Goal: Navigation & Orientation: Find specific page/section

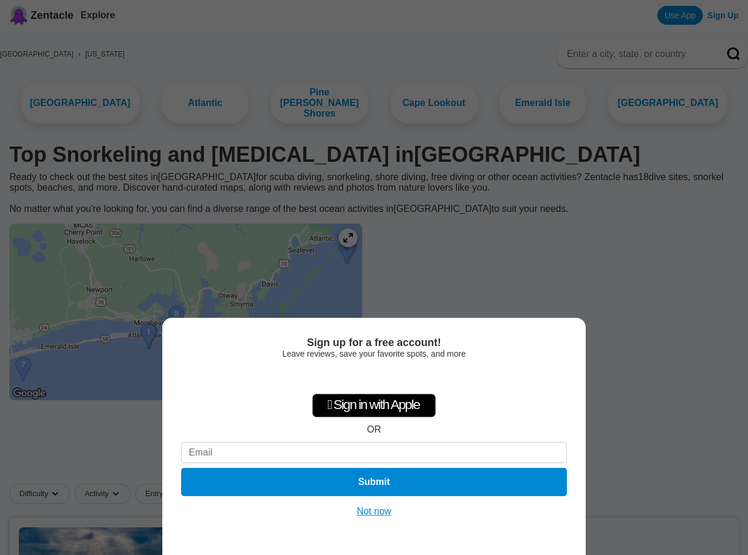
click at [371, 506] on button "Not now" at bounding box center [374, 511] width 42 height 12
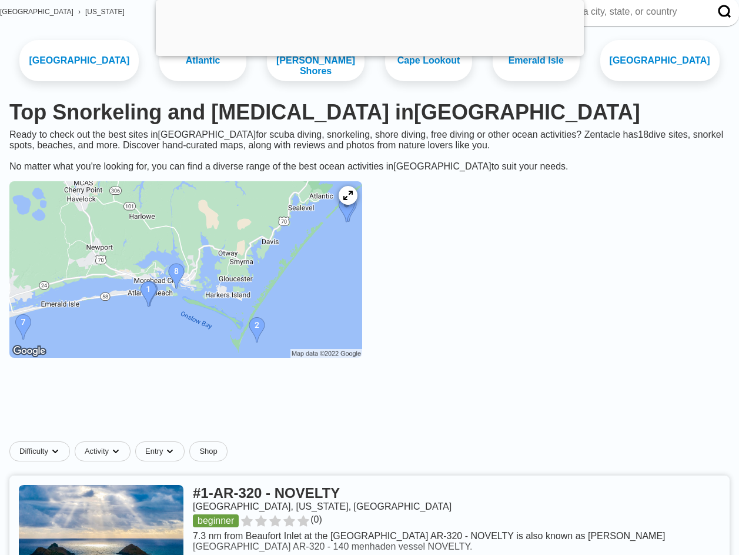
scroll to position [118, 0]
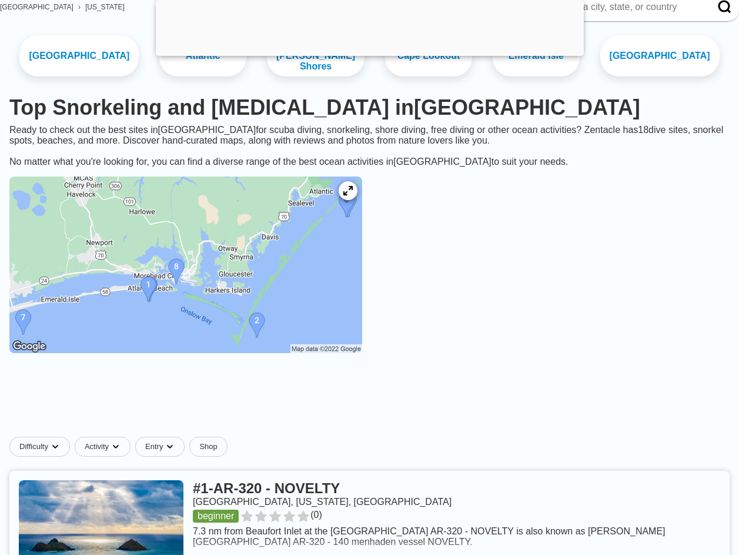
click at [179, 283] on img at bounding box center [185, 264] width 353 height 176
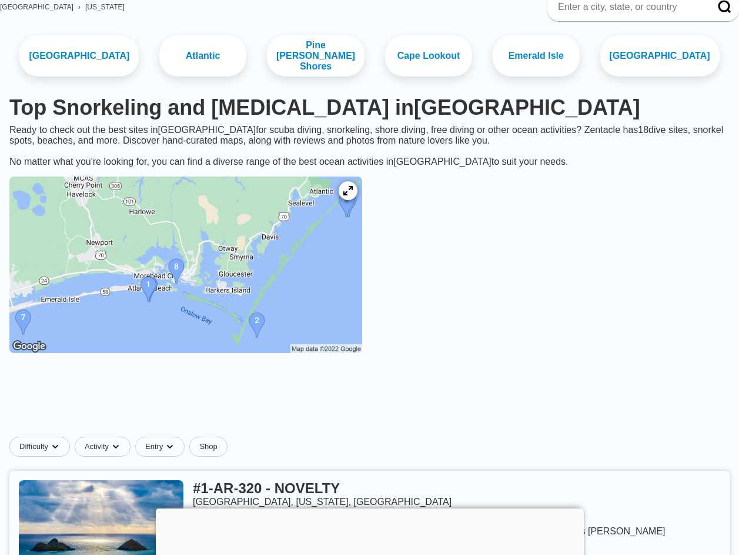
click at [296, 323] on img at bounding box center [185, 264] width 353 height 176
click at [353, 193] on icon at bounding box center [347, 190] width 11 height 11
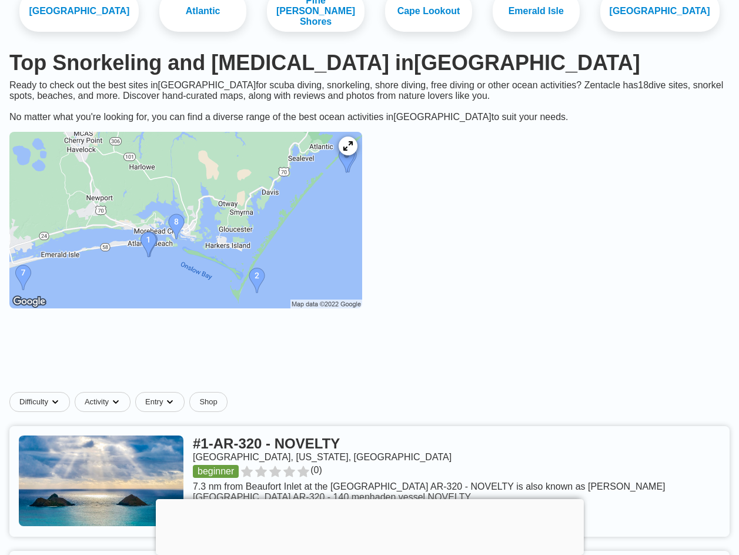
scroll to position [216, 0]
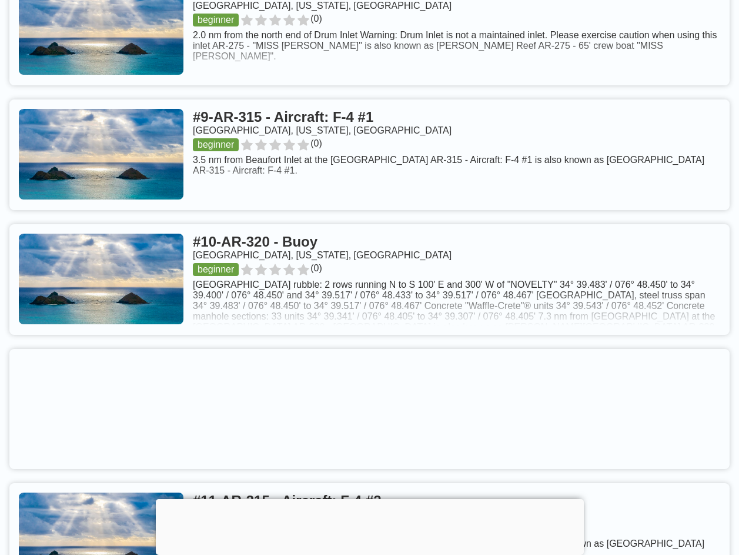
scroll to position [1587, 0]
